Goal: Task Accomplishment & Management: Manage account settings

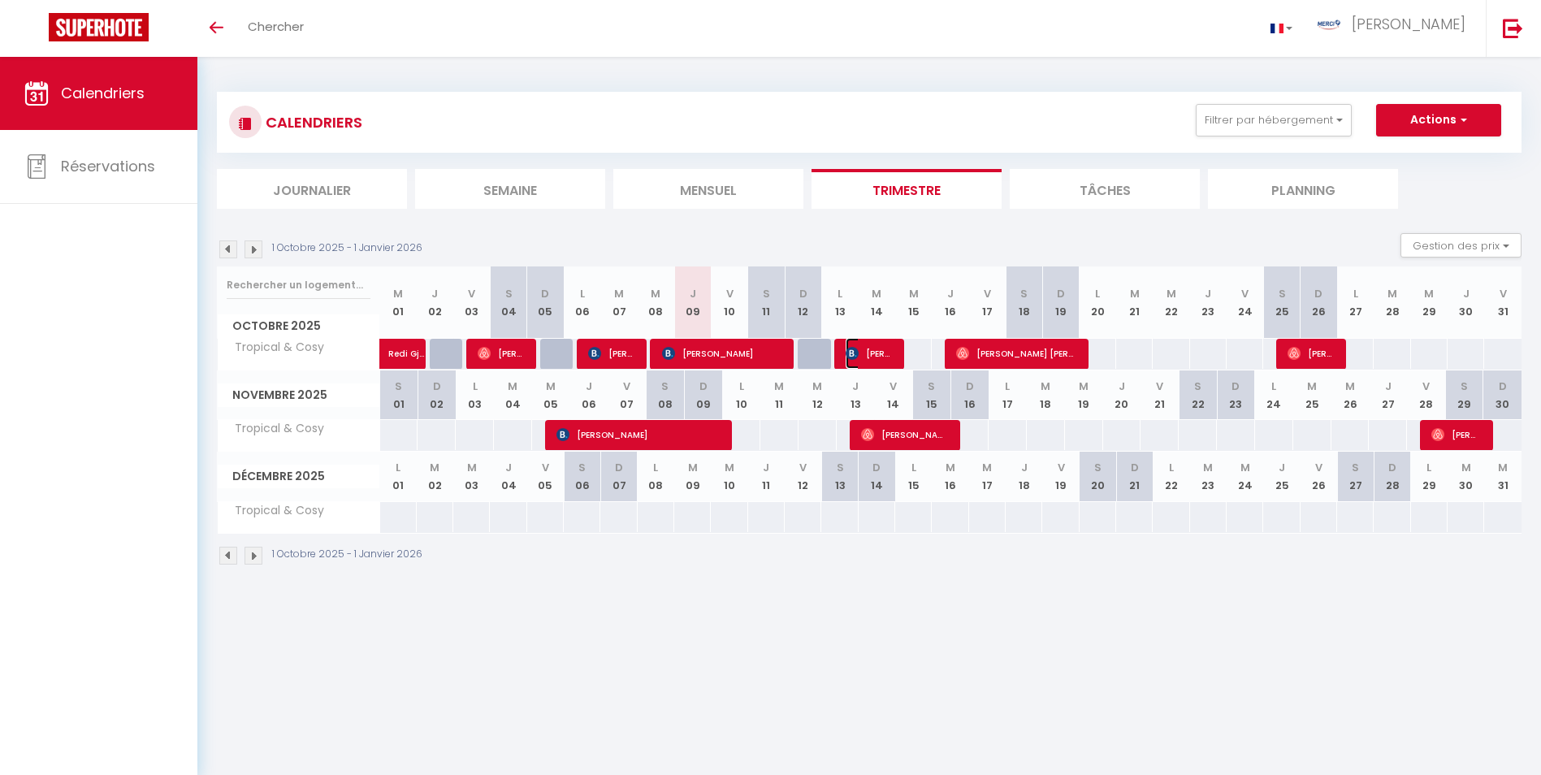
click at [850, 358] on img at bounding box center [852, 353] width 13 height 13
select select "OK"
select select "1"
select select "0"
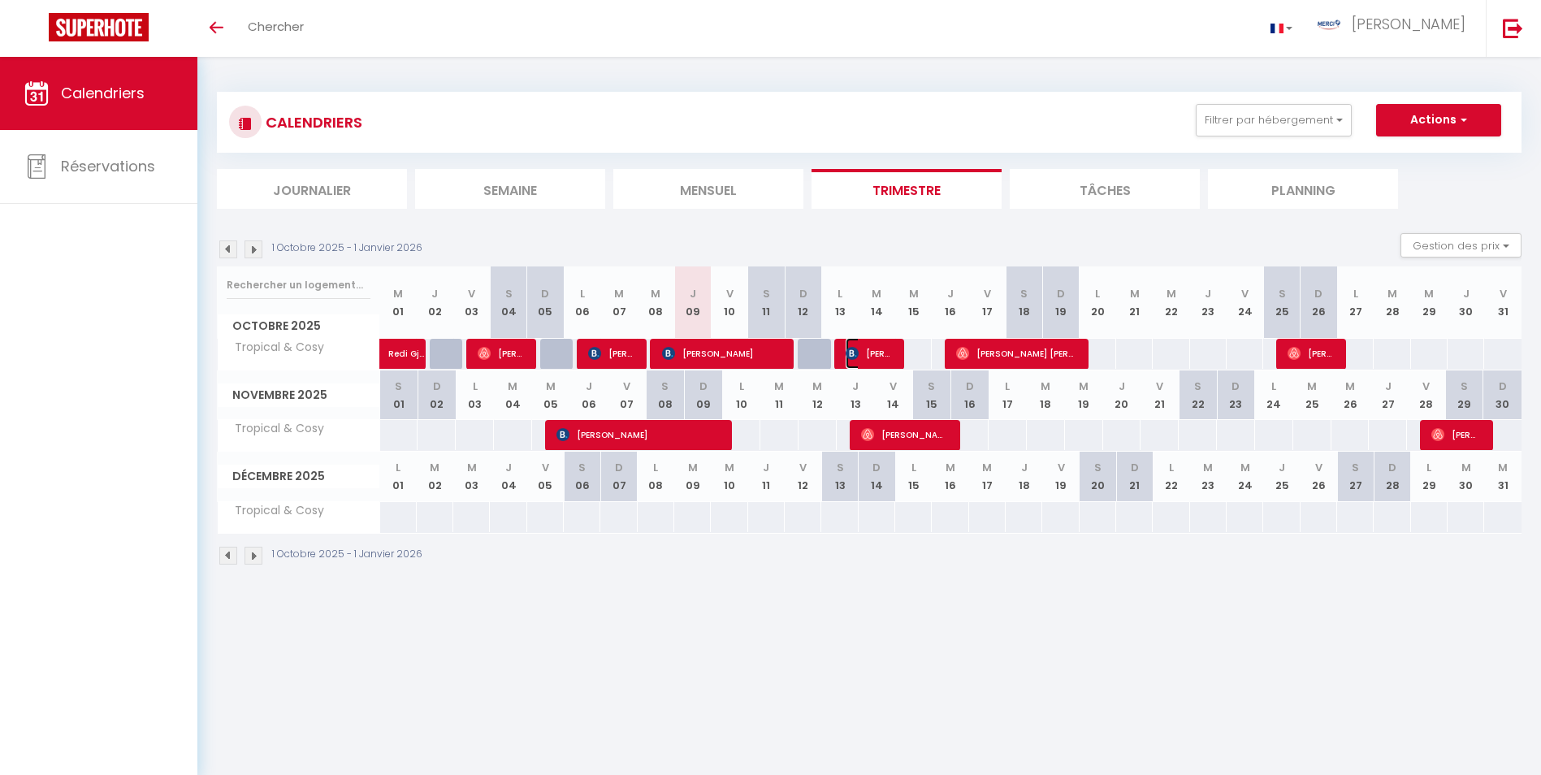
select select "1"
select select
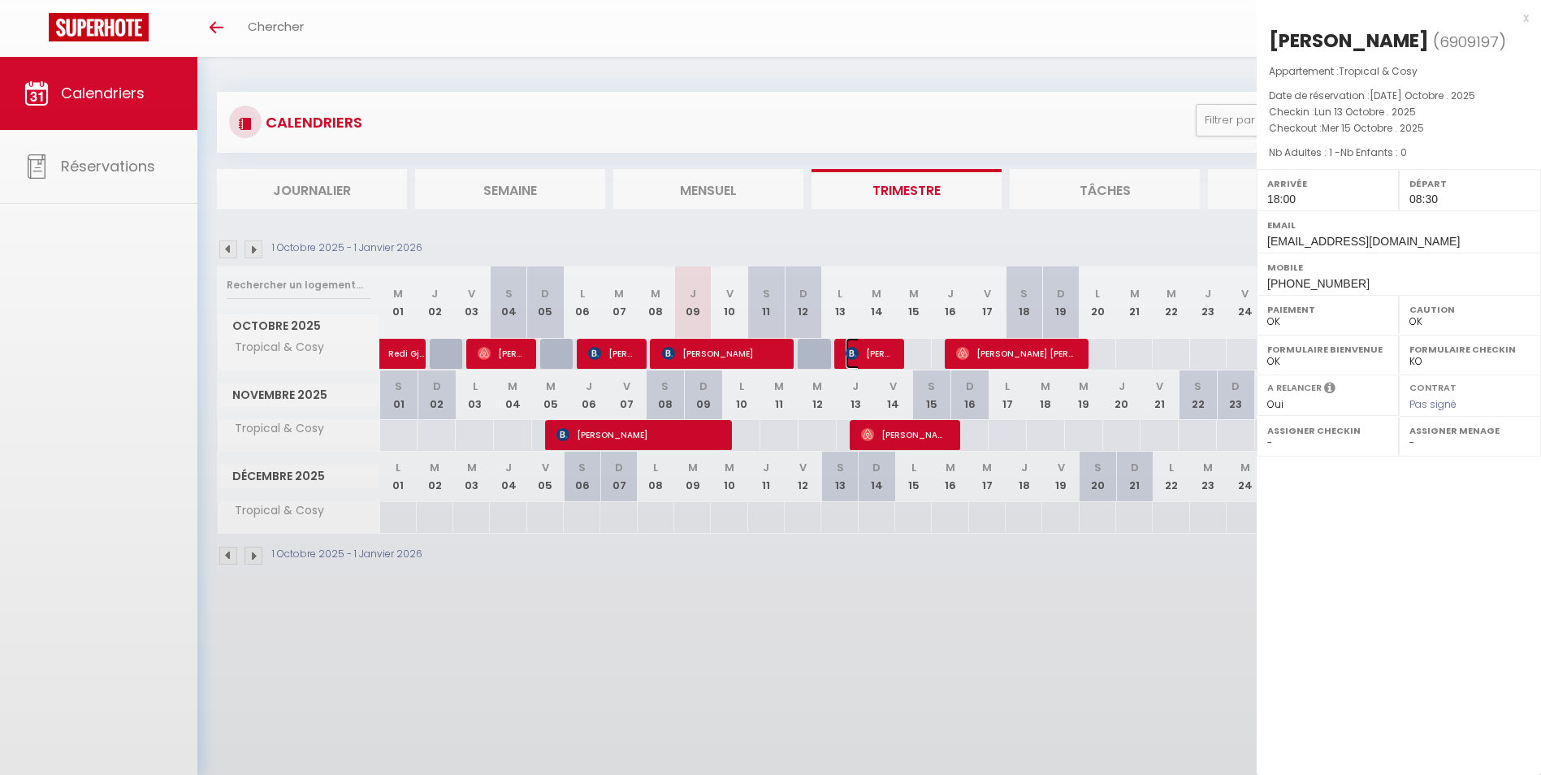
select select "28318"
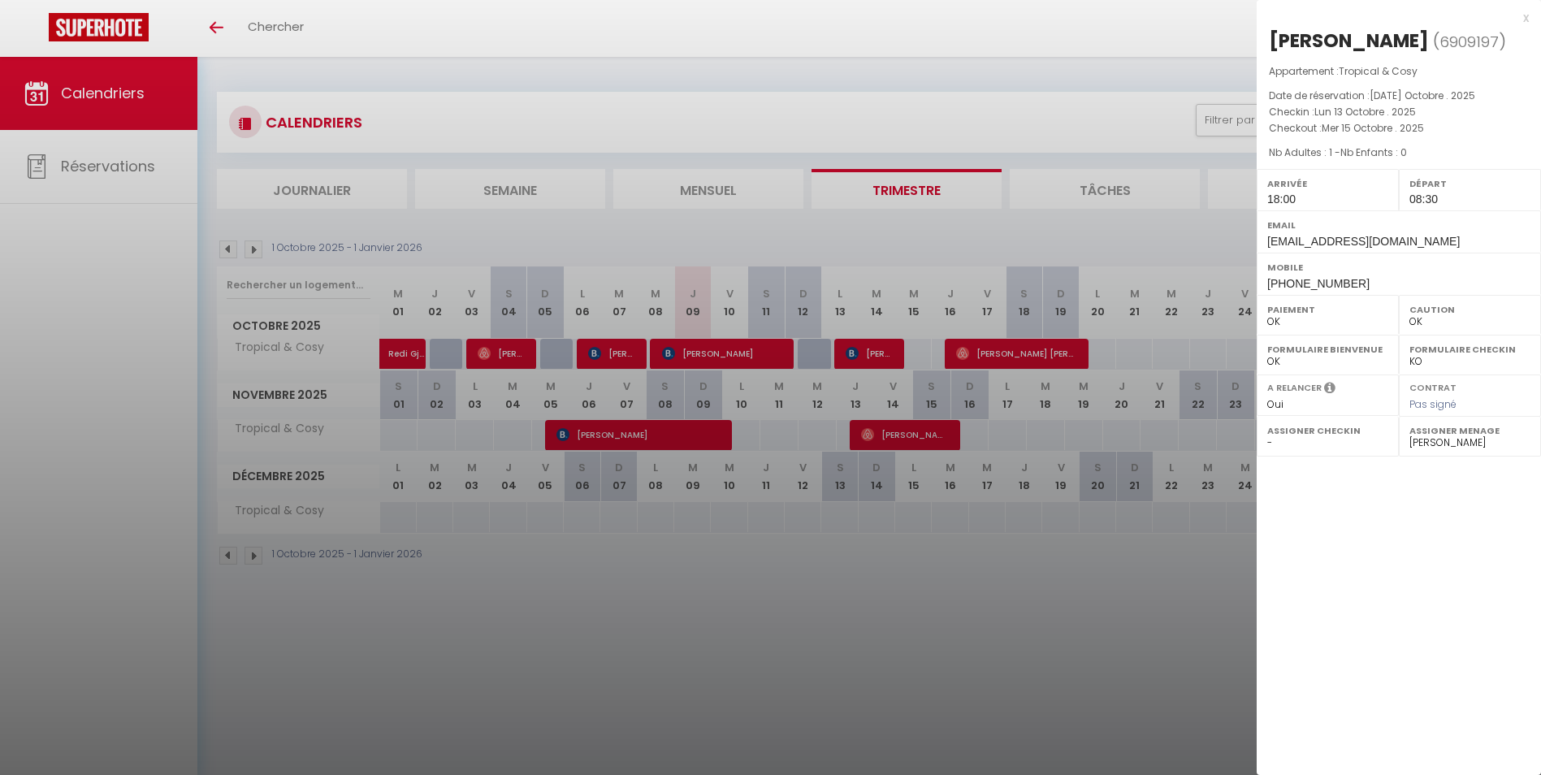
click at [1525, 19] on div "x" at bounding box center [1393, 17] width 272 height 19
